Goal: Information Seeking & Learning: Check status

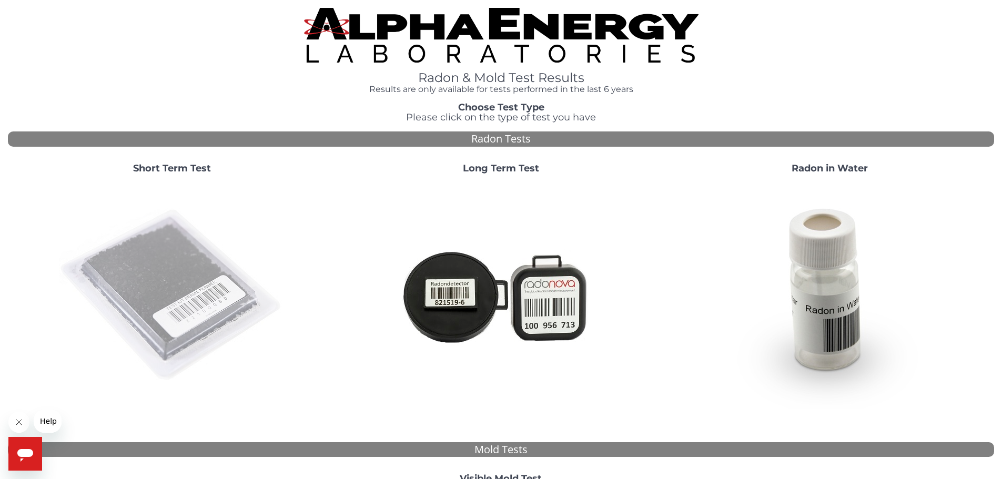
click at [177, 292] on img at bounding box center [172, 295] width 226 height 226
click at [188, 284] on img at bounding box center [172, 295] width 226 height 226
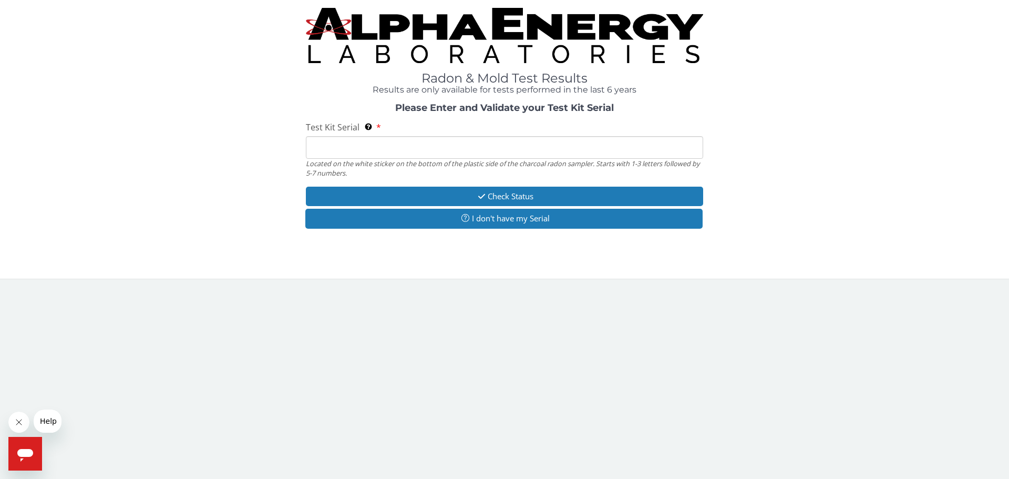
click at [316, 148] on input "Test Kit Serial Located on the white sticker on the bottom of the plastic side …" at bounding box center [504, 147] width 397 height 23
type input "ML180605"
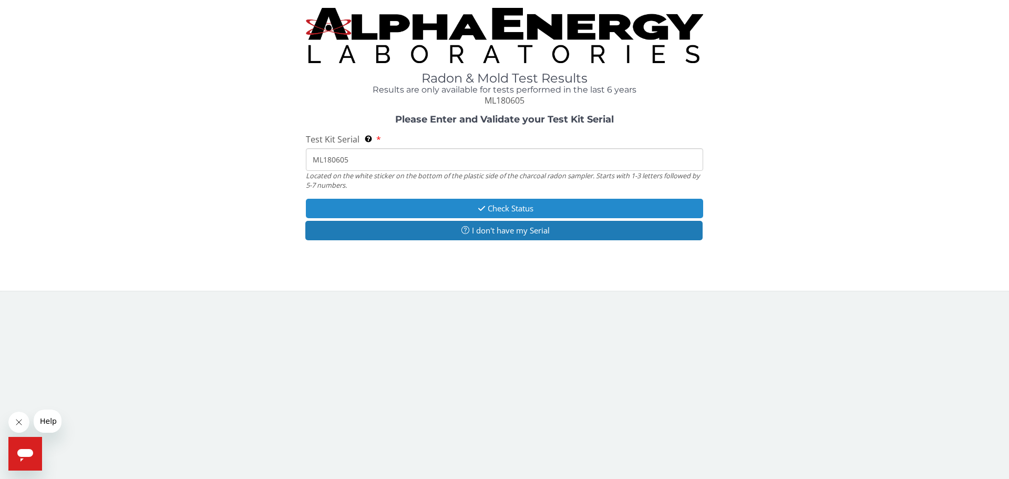
click at [505, 206] on button "Check Status" at bounding box center [504, 208] width 397 height 19
